Goal: Navigation & Orientation: Find specific page/section

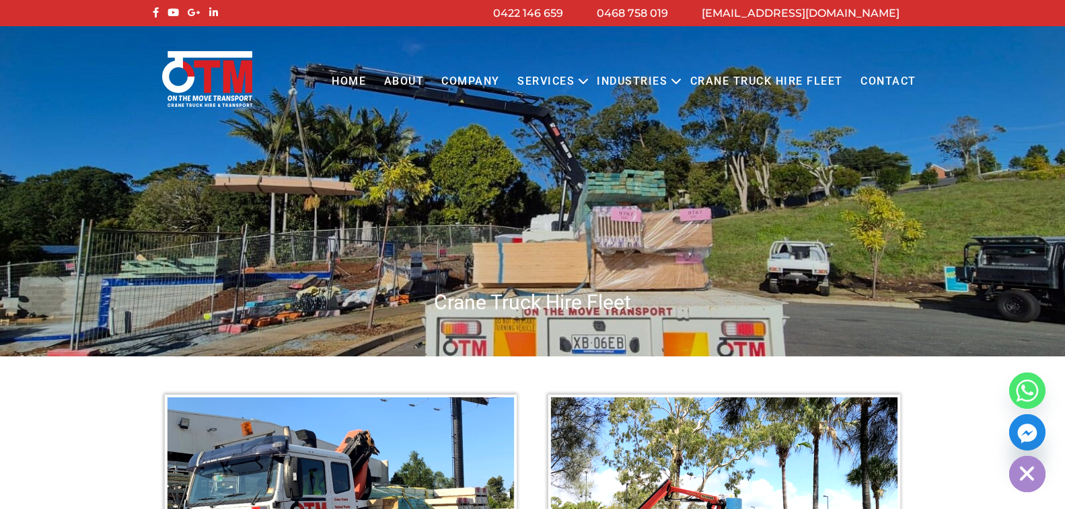
click at [417, 85] on link "About" at bounding box center [404, 81] width 58 height 37
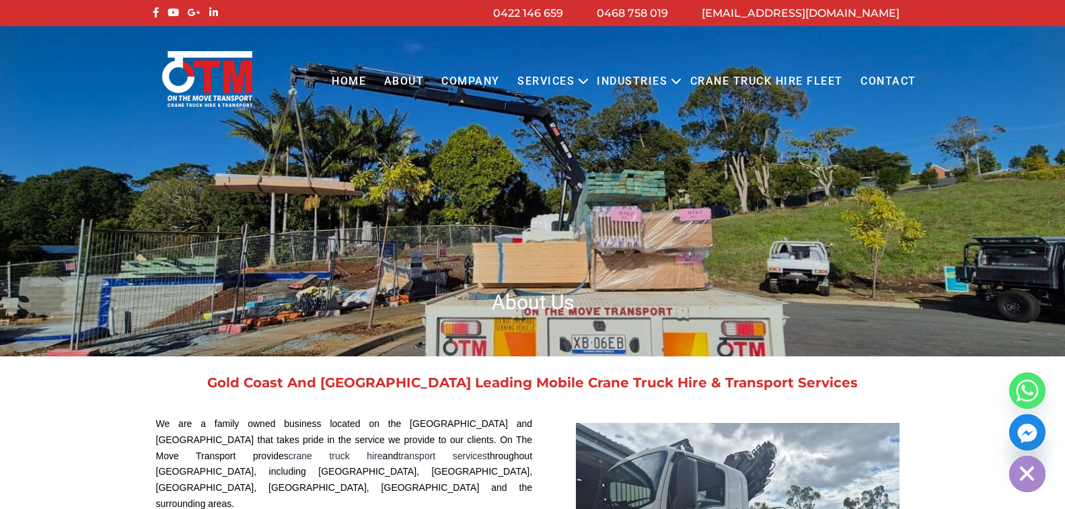
click at [342, 77] on link "Home" at bounding box center [349, 81] width 52 height 37
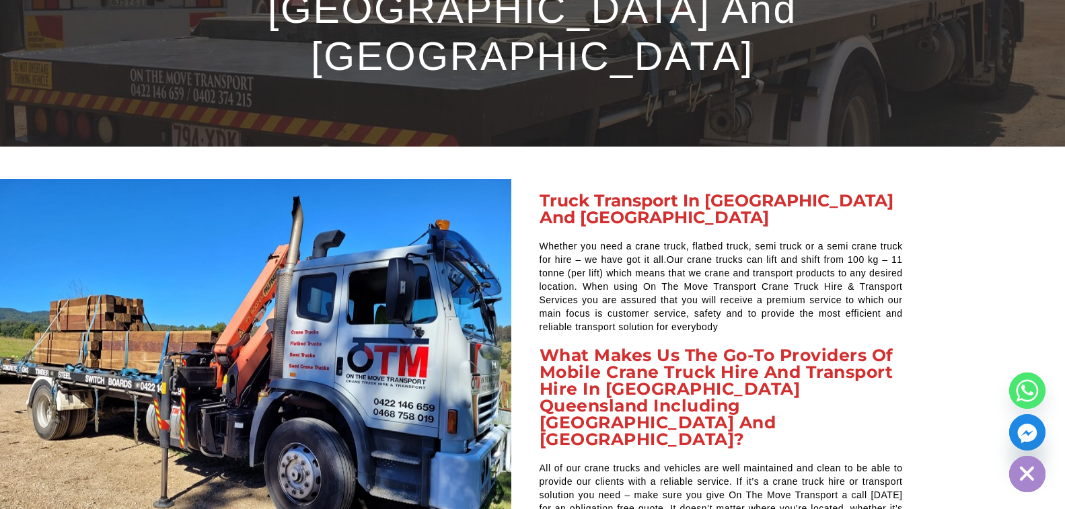
scroll to position [4621, 0]
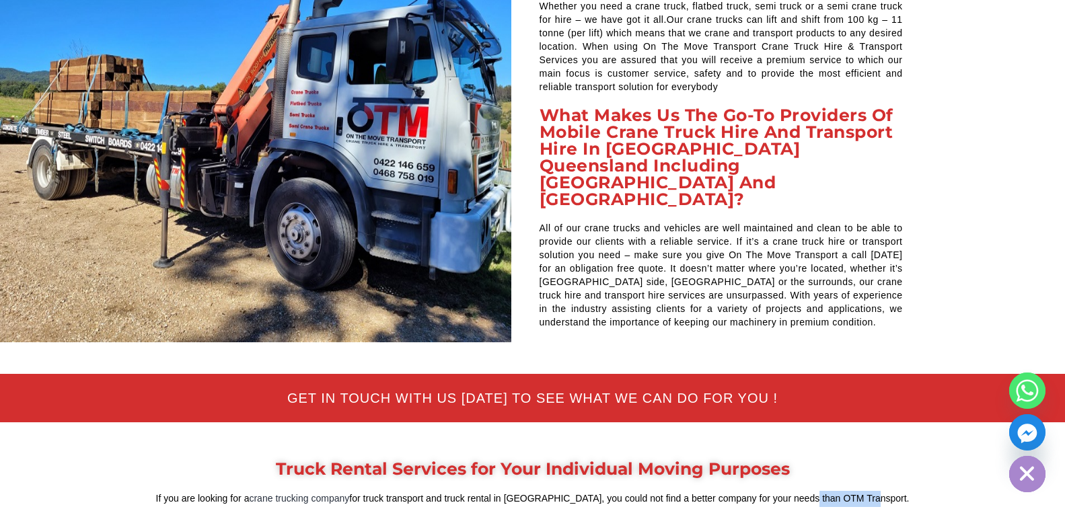
drag, startPoint x: 821, startPoint y: 351, endPoint x: 882, endPoint y: 351, distance: 60.6
click at [882, 491] on p "If you are looking for a crane trucking company for truck transport and truck r…" at bounding box center [533, 507] width 754 height 32
copy p "OTM Transport"
click at [827, 491] on p "If you are looking for a crane trucking company for truck transport and truck r…" at bounding box center [533, 507] width 754 height 32
drag, startPoint x: 819, startPoint y: 350, endPoint x: 882, endPoint y: 352, distance: 63.3
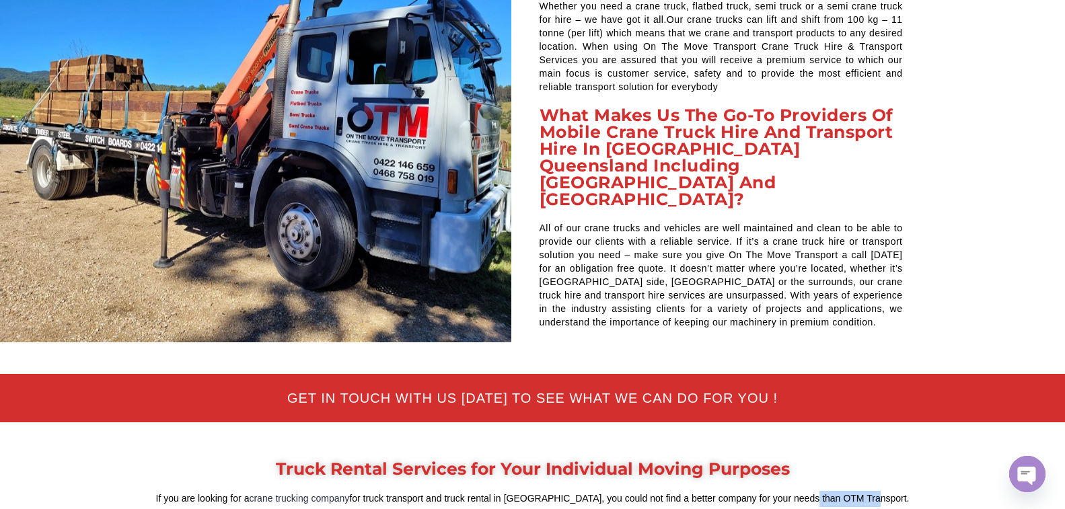
click at [882, 491] on p "If you are looking for a crane trucking company for truck transport and truck r…" at bounding box center [533, 507] width 754 height 32
copy p "OTM Transport"
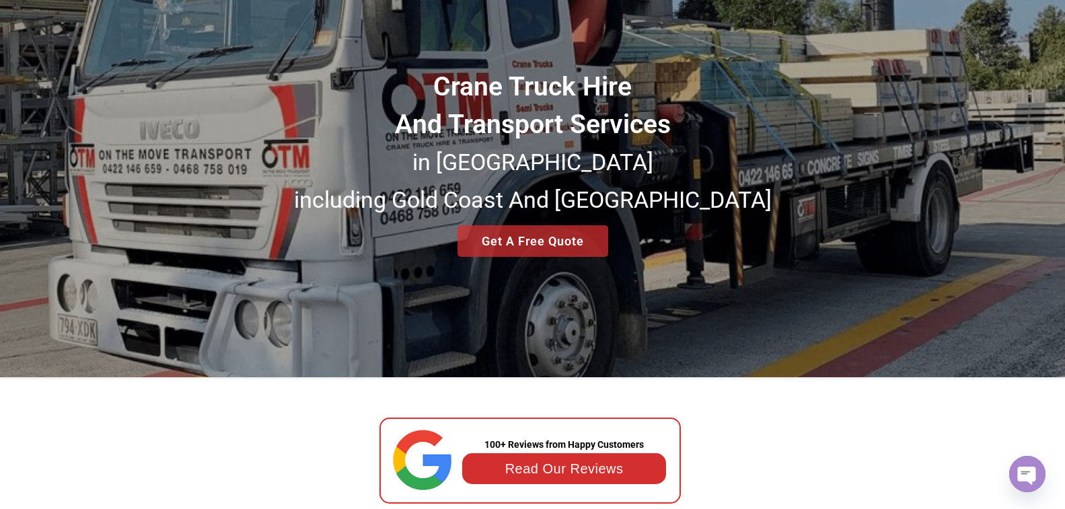
scroll to position [0, 0]
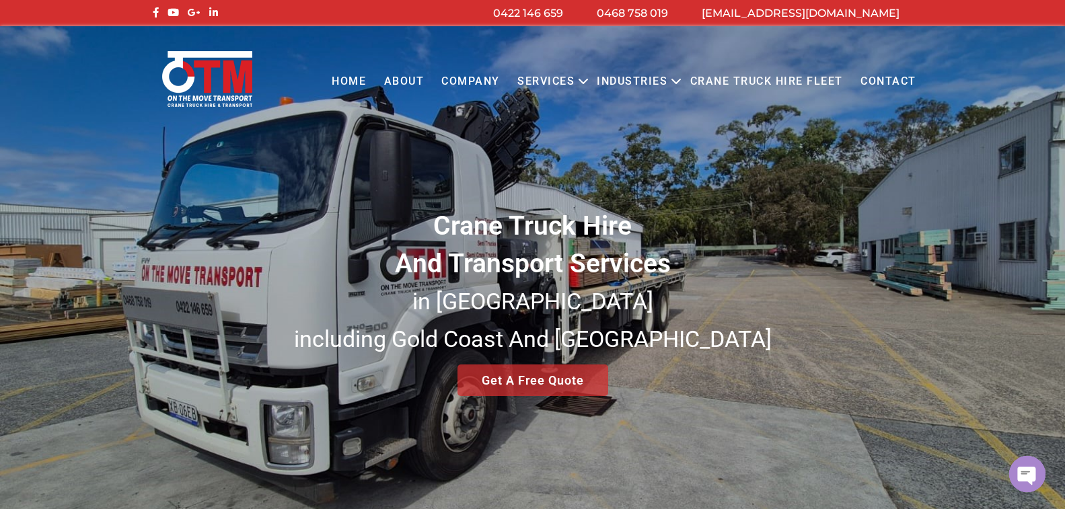
click at [881, 85] on link "Contact" at bounding box center [888, 81] width 73 height 37
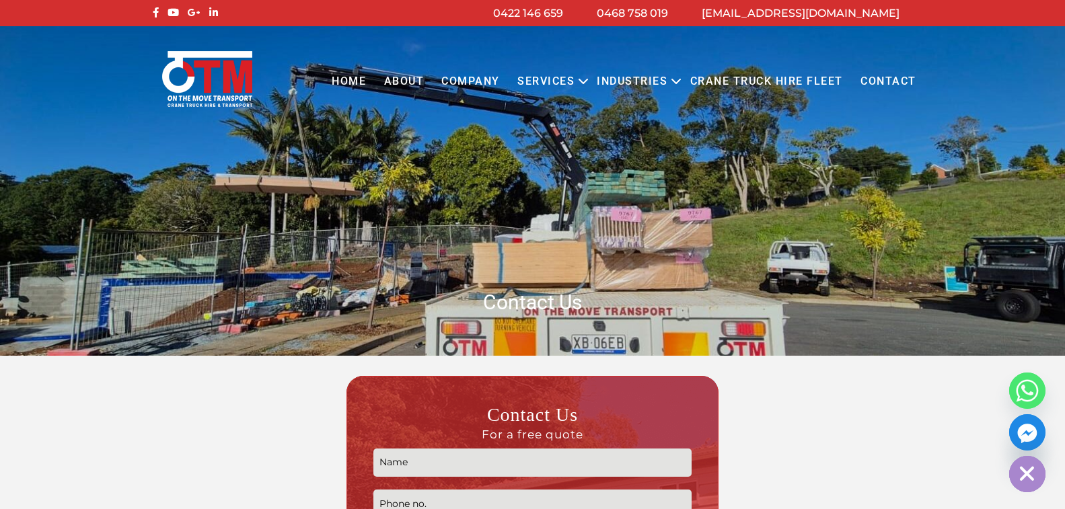
click at [360, 89] on link "Home" at bounding box center [349, 81] width 52 height 37
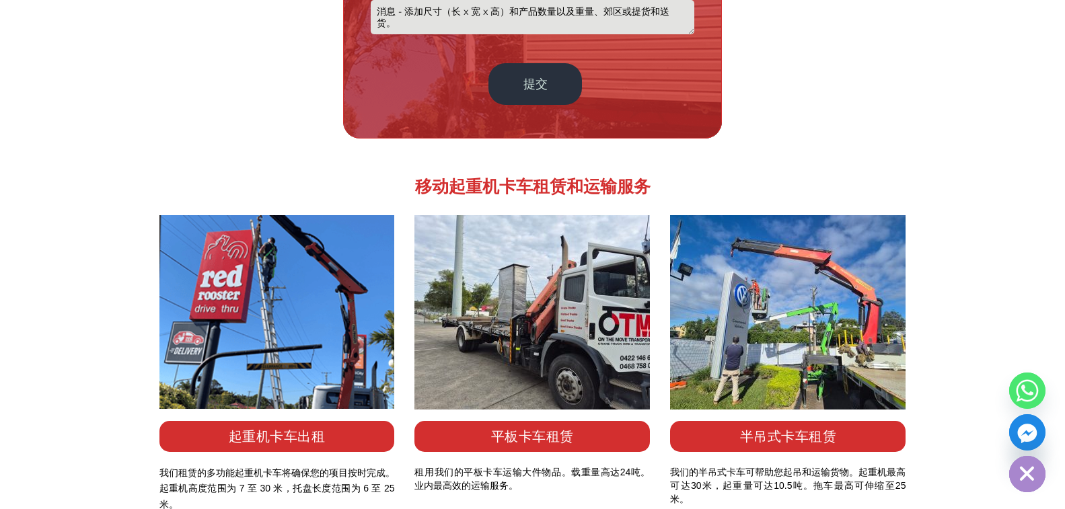
scroll to position [942, 0]
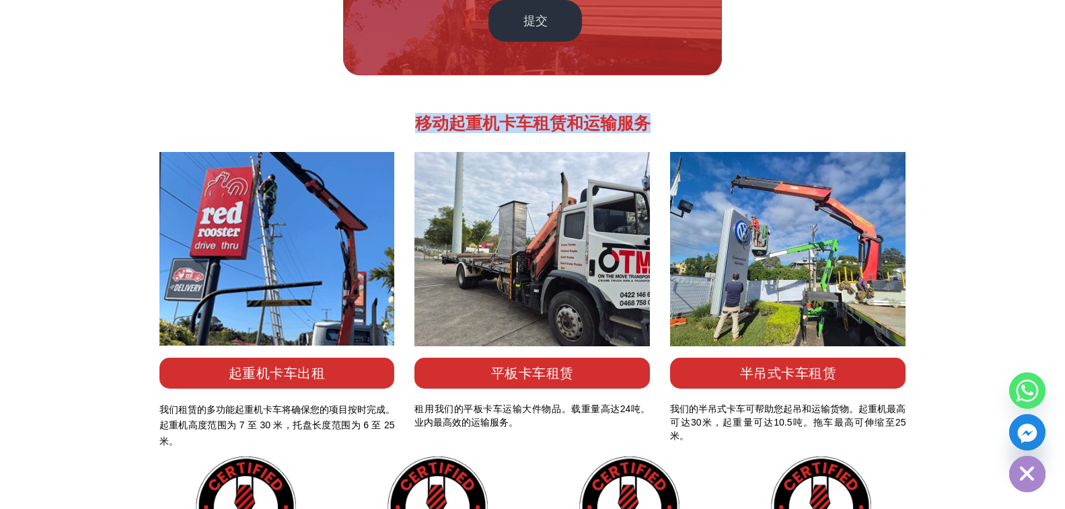
drag, startPoint x: 417, startPoint y: 117, endPoint x: 657, endPoint y: 111, distance: 240.3
click at [657, 111] on div "移动起重机卡车租赁和运输服务" at bounding box center [532, 130] width 767 height 44
copy font "移动起重机卡车租赁和运输服务"
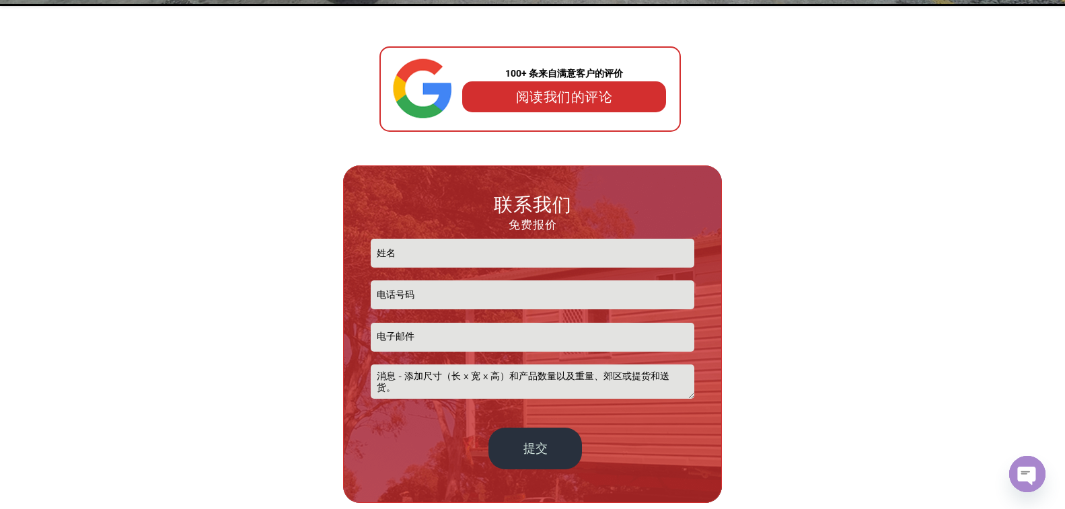
scroll to position [471, 0]
